Goal: Task Accomplishment & Management: Manage account settings

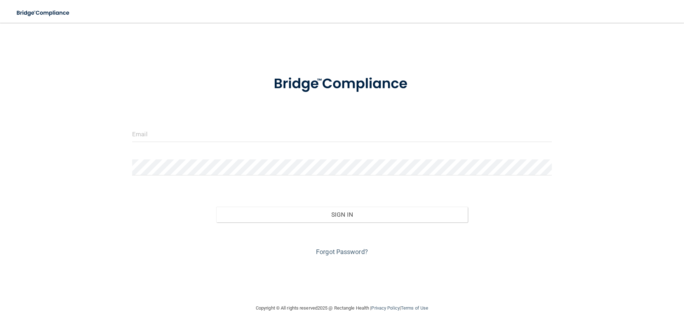
click at [168, 131] on input "email" at bounding box center [342, 134] width 420 height 16
type input "[EMAIL_ADDRESS][DOMAIN_NAME]"
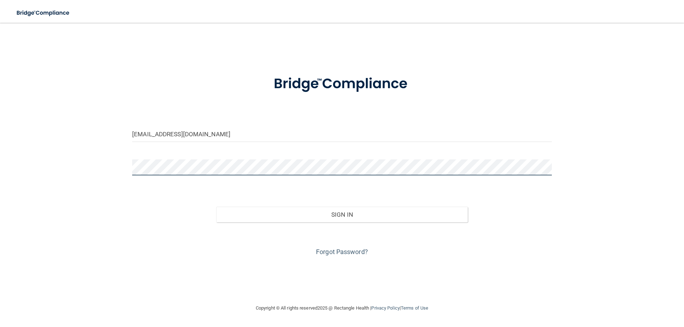
click at [216, 207] on button "Sign In" at bounding box center [342, 215] width 252 height 16
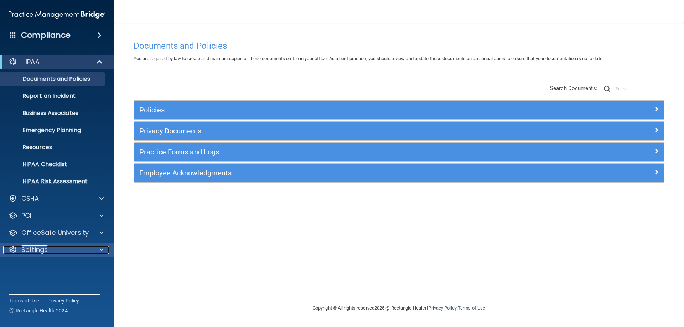
click at [43, 246] on p "Settings" at bounding box center [34, 250] width 26 height 9
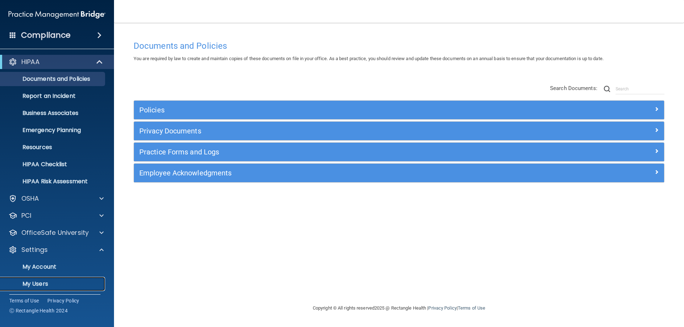
click at [44, 283] on p "My Users" at bounding box center [53, 284] width 97 height 7
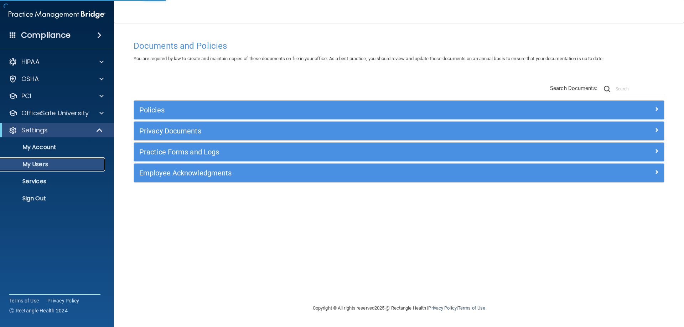
click at [38, 167] on p "My Users" at bounding box center [53, 164] width 97 height 7
select select "20"
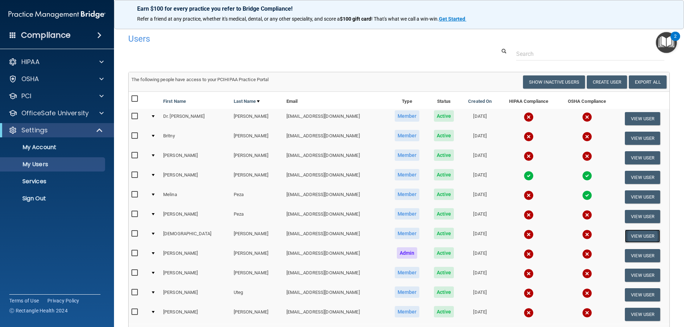
click at [640, 239] on button "View User" at bounding box center [642, 236] width 35 height 13
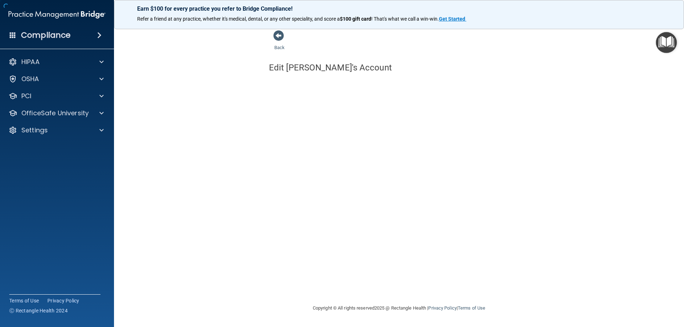
select select "practice_member"
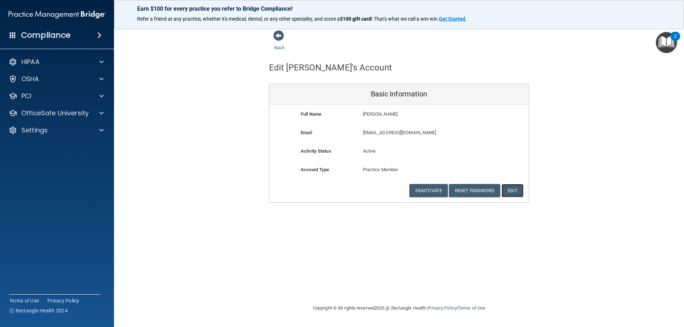
click at [518, 190] on button "Edit" at bounding box center [513, 190] width 22 height 13
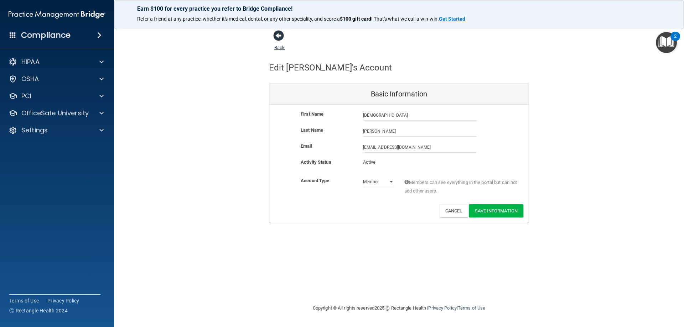
click at [284, 34] on span at bounding box center [278, 35] width 11 height 11
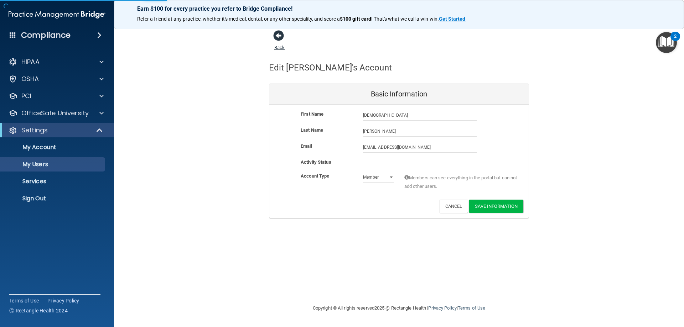
select select "20"
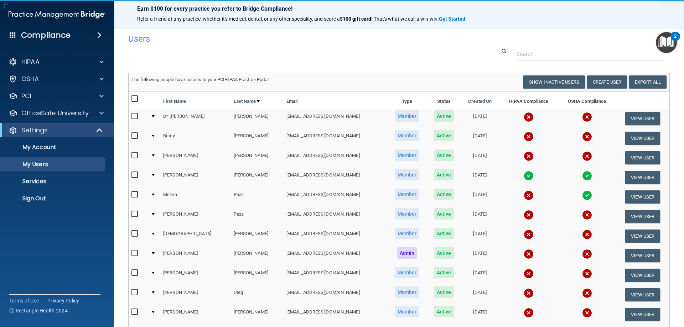
click at [132, 233] on input "checkbox" at bounding box center [135, 234] width 8 height 6
checkbox input "true"
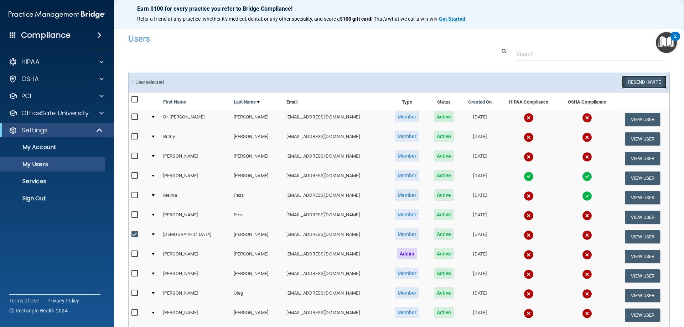
click at [642, 81] on button "Resend Invite" at bounding box center [644, 82] width 45 height 13
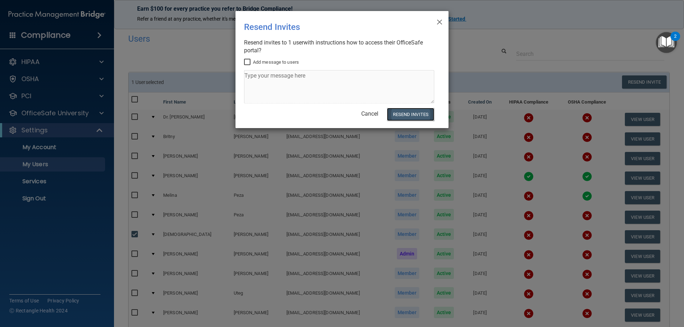
click at [399, 115] on button "Resend Invites" at bounding box center [410, 114] width 47 height 13
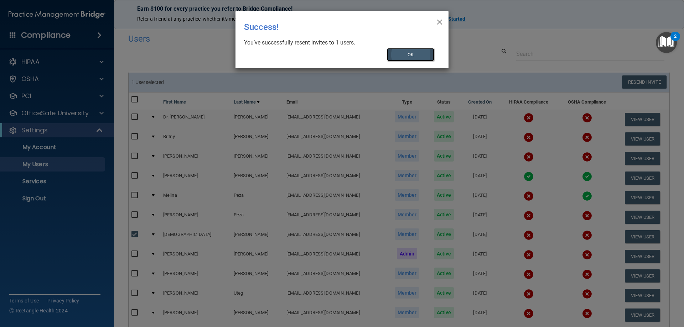
click at [414, 54] on button "OK" at bounding box center [411, 54] width 48 height 13
